Goal: Find contact information: Find contact information

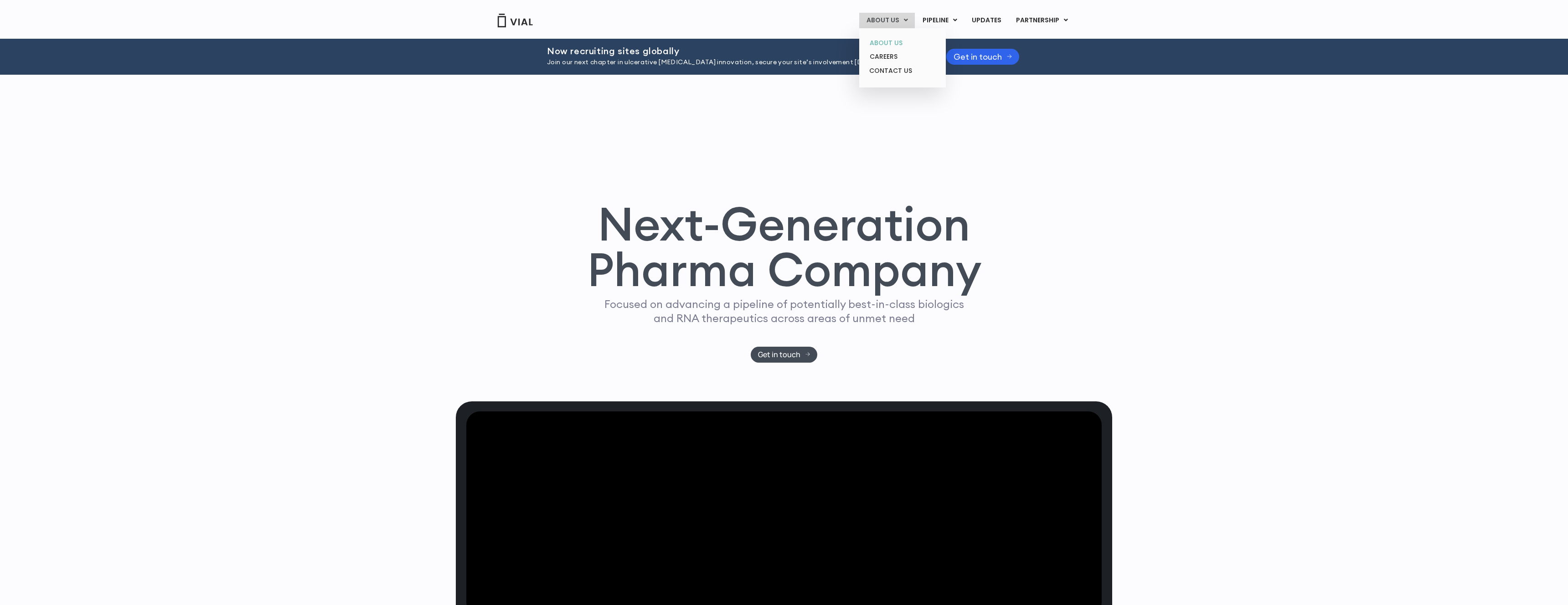
click at [897, 42] on link "ABOUT US" at bounding box center [902, 43] width 80 height 14
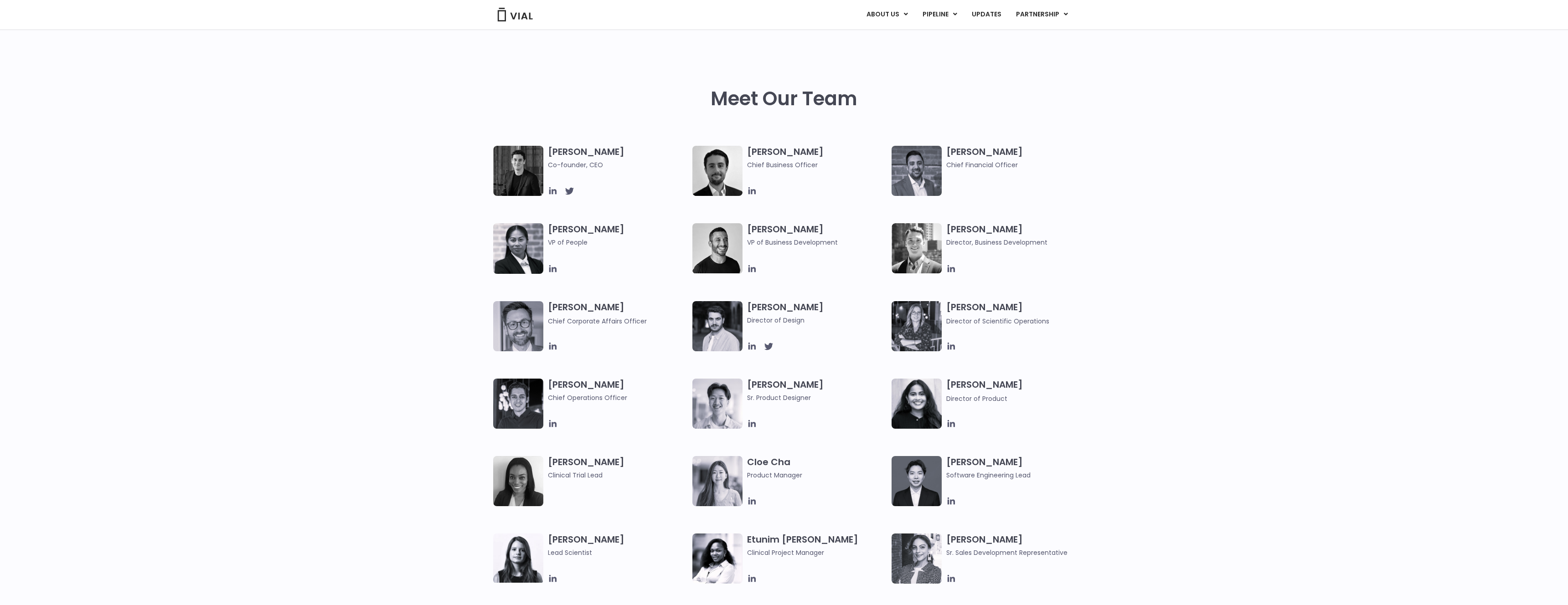
scroll to position [403, 0]
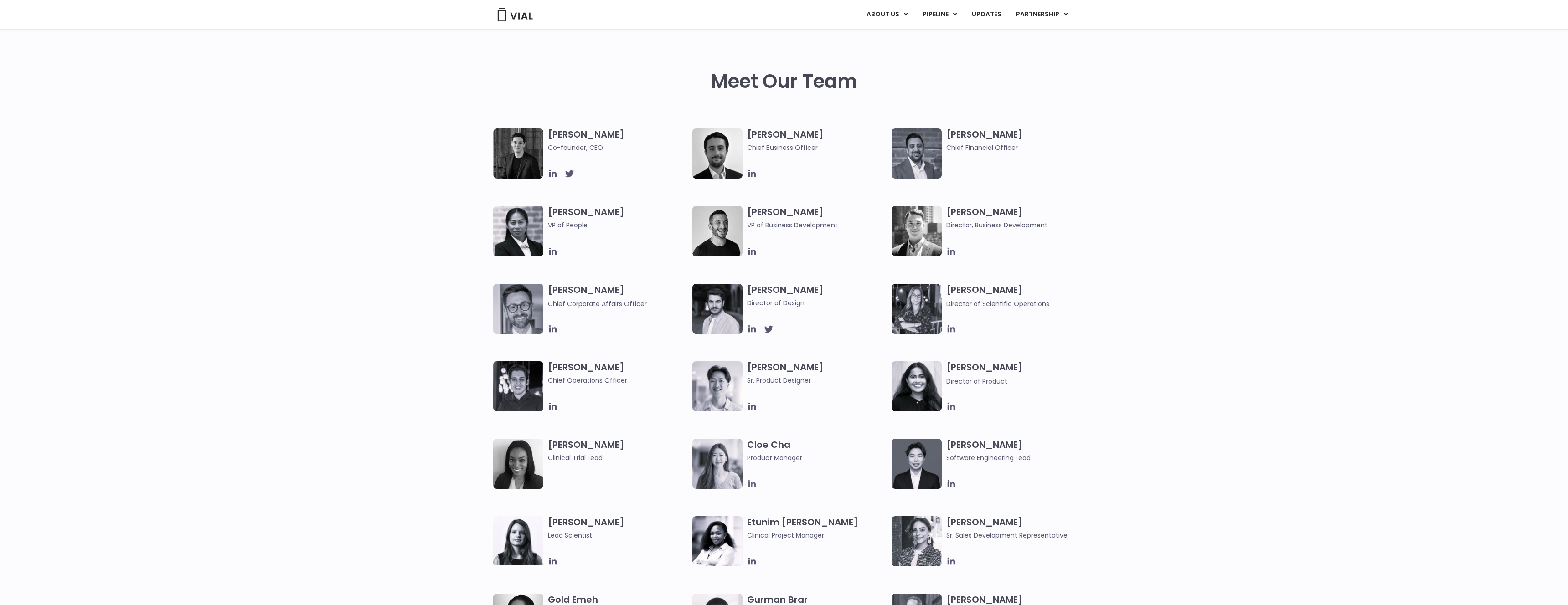
click at [752, 486] on icon at bounding box center [752, 484] width 10 height 10
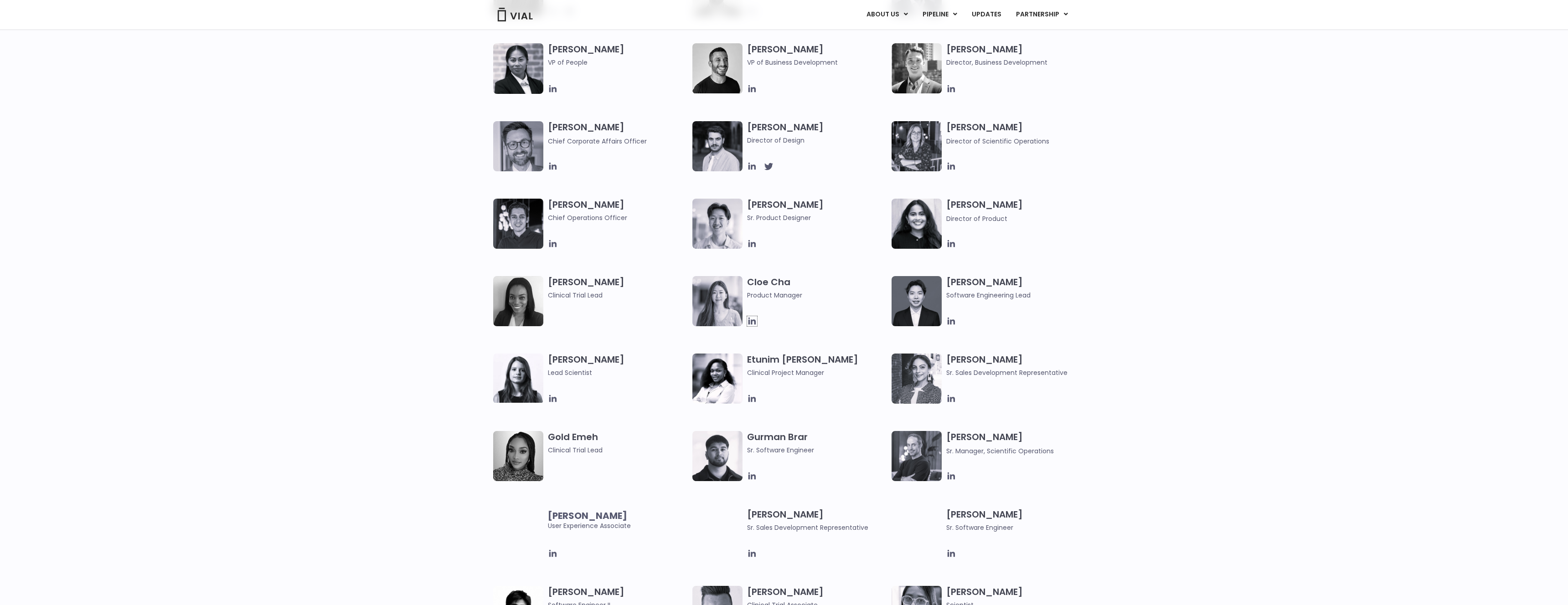
scroll to position [605, 0]
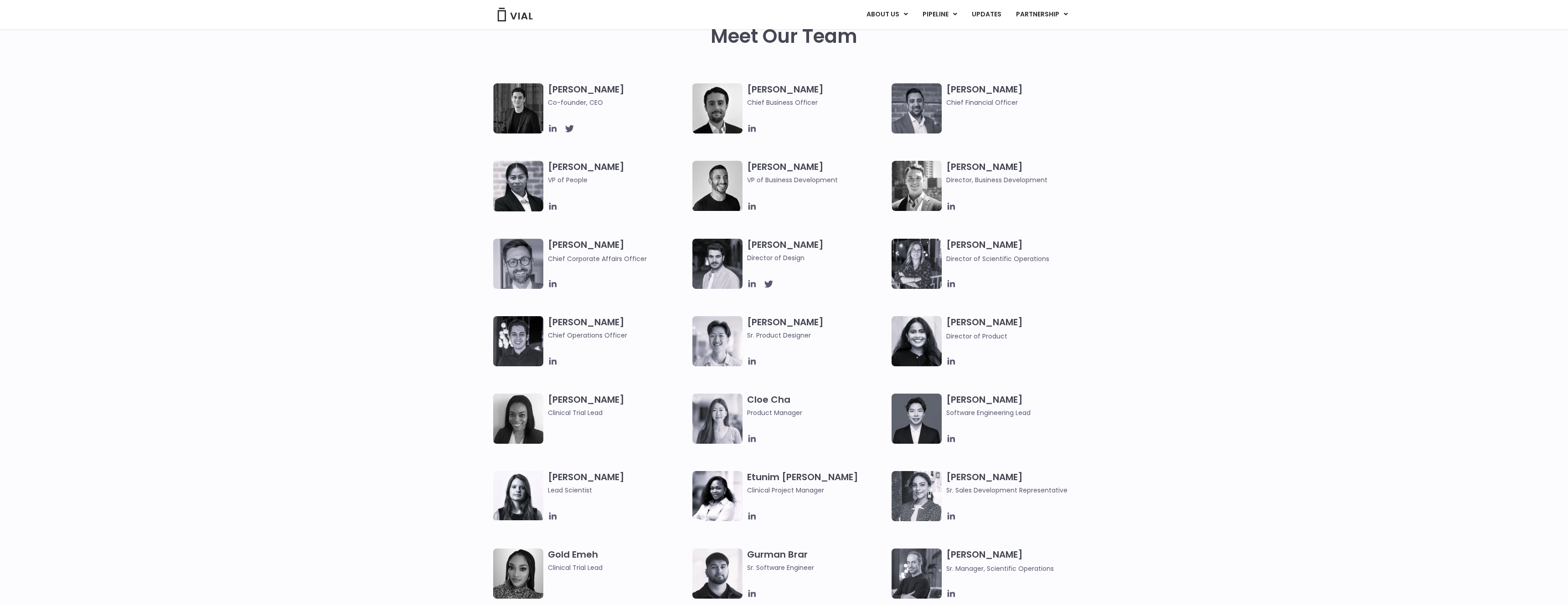
scroll to position [365, 0]
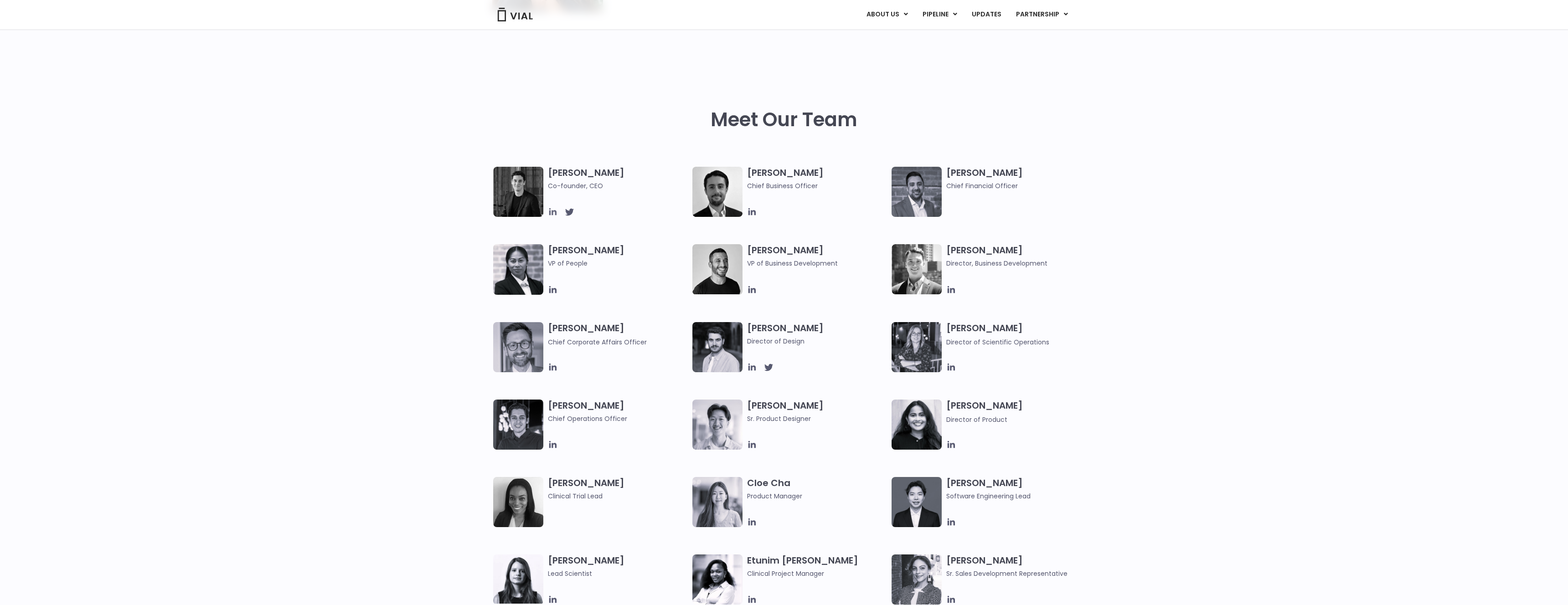
click at [551, 211] on icon at bounding box center [553, 212] width 7 height 7
